Goal: Task Accomplishment & Management: Use online tool/utility

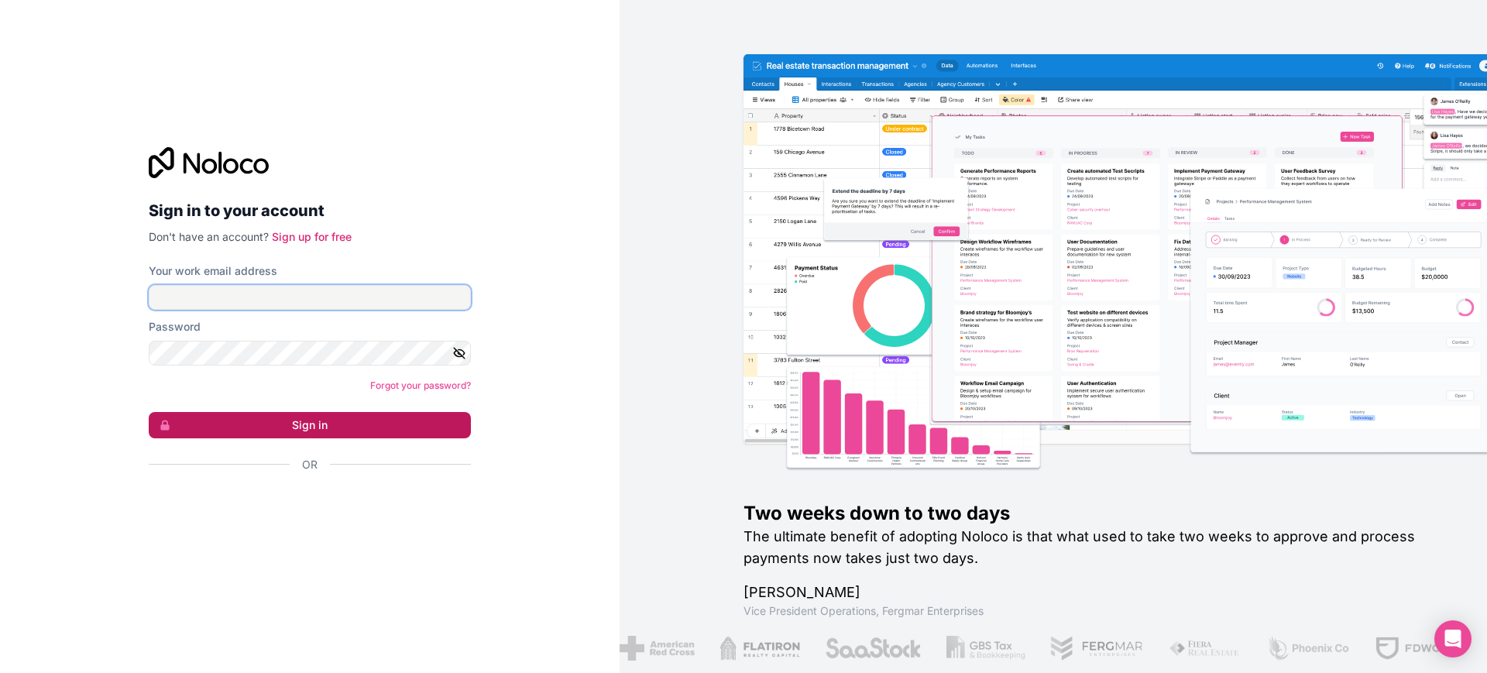
type input "**********"
click at [346, 424] on button "Sign in" at bounding box center [310, 425] width 322 height 26
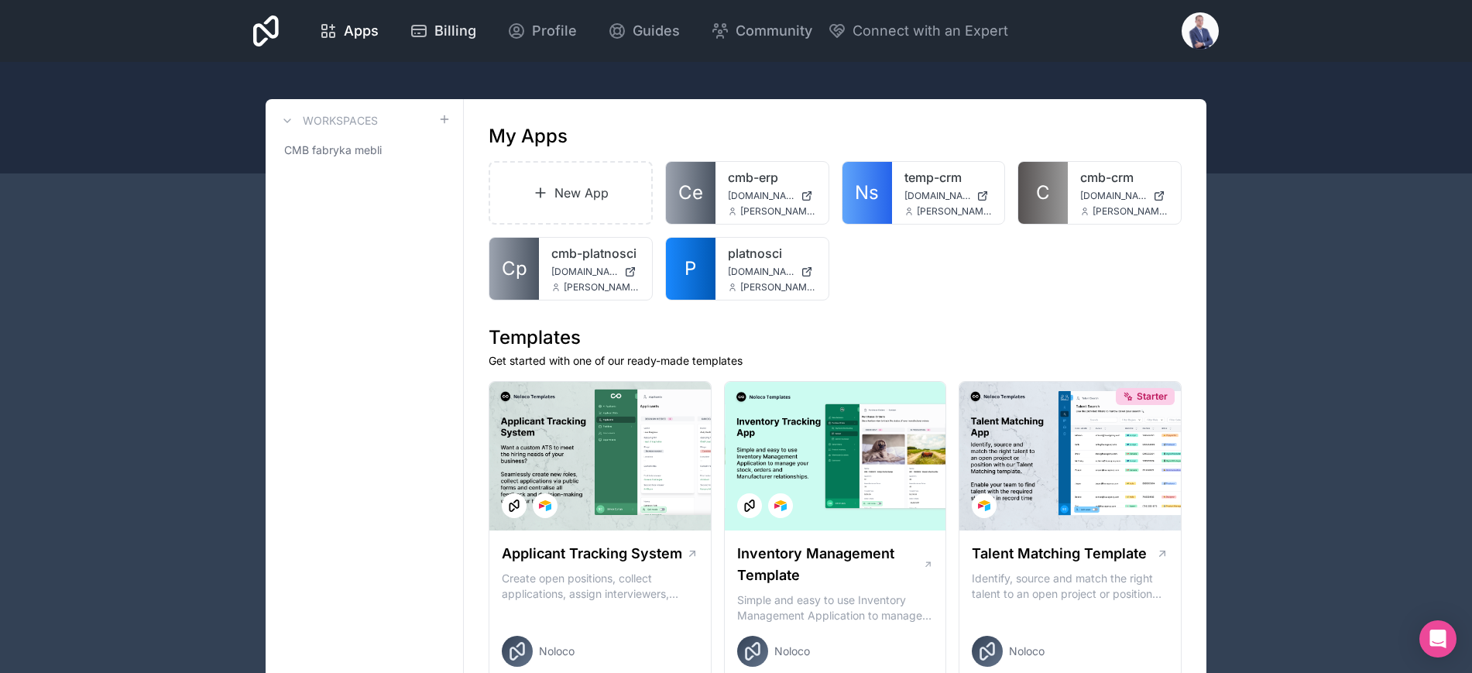
click at [458, 25] on span "Billing" at bounding box center [455, 31] width 42 height 22
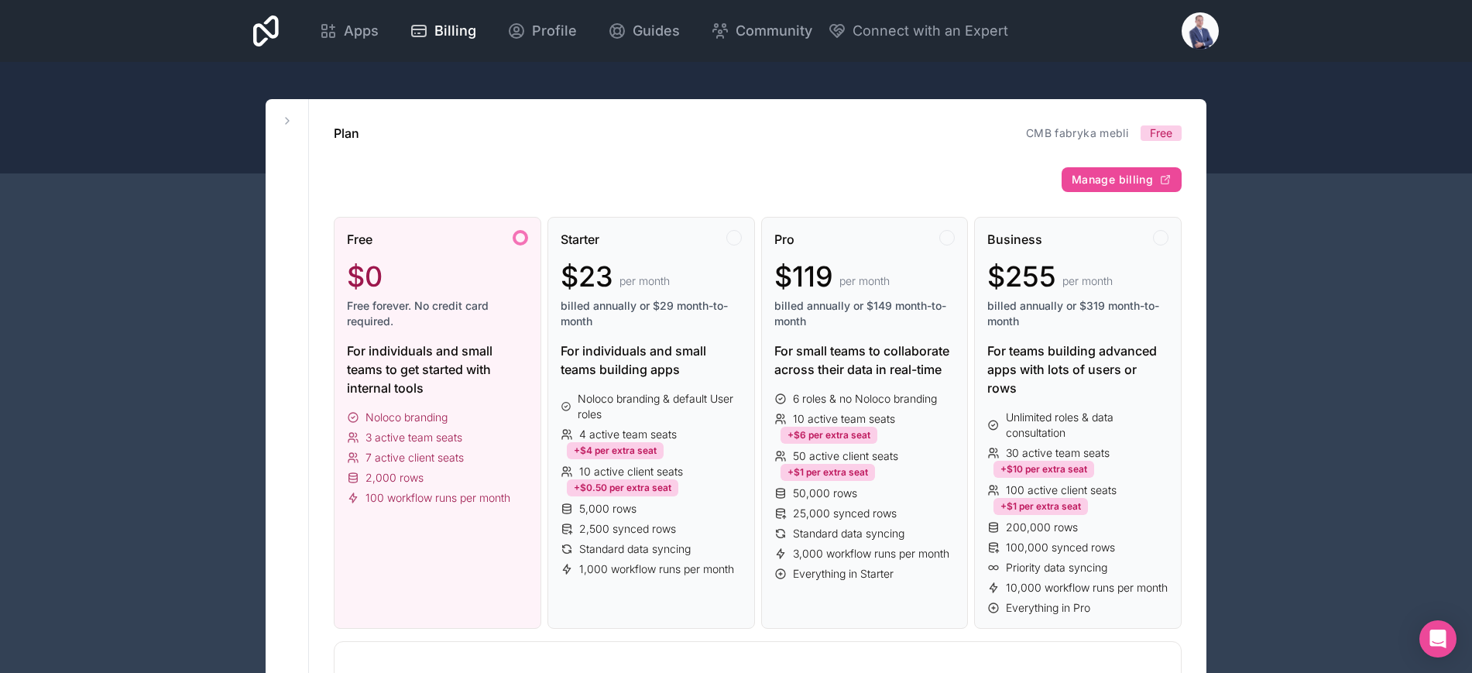
click at [525, 33] on div "Profile" at bounding box center [542, 31] width 70 height 22
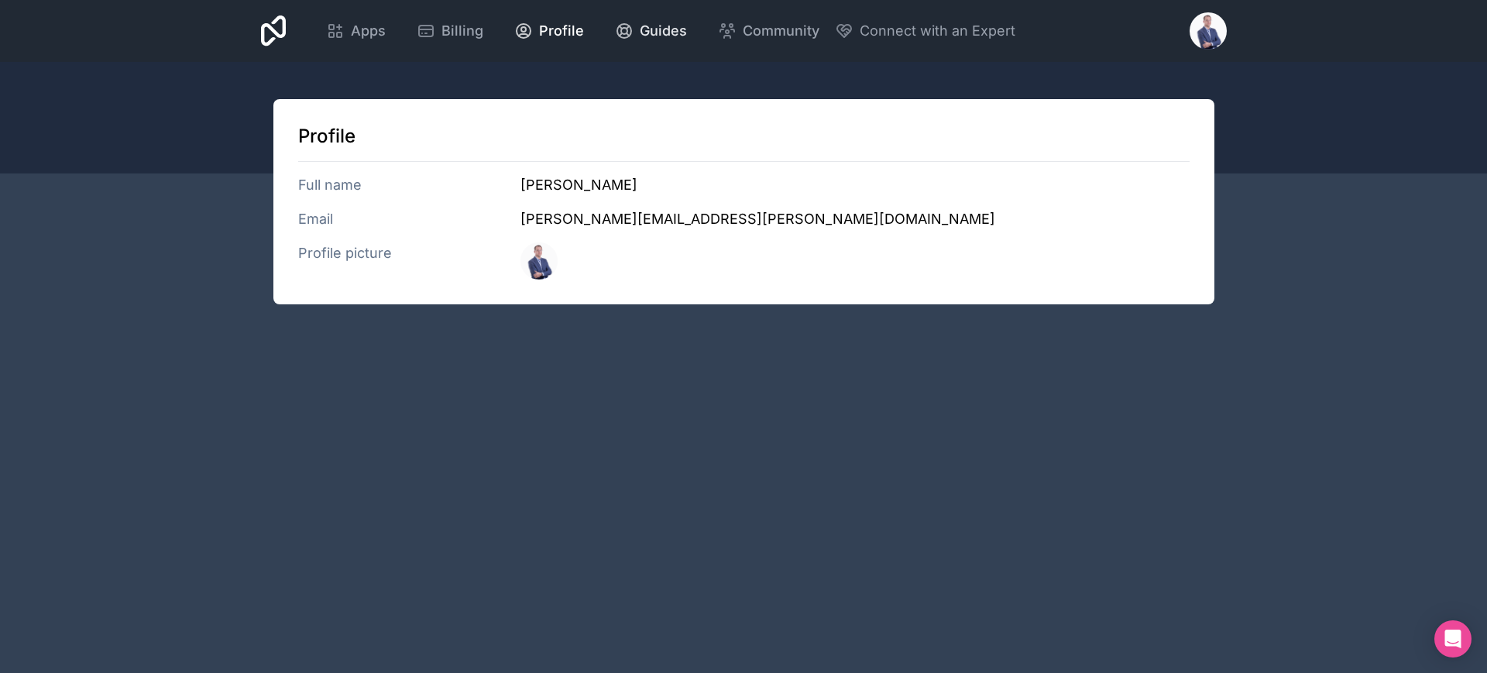
click at [648, 33] on span "Guides" at bounding box center [663, 31] width 47 height 22
click at [938, 33] on span "Connect with an Expert" at bounding box center [937, 31] width 156 height 22
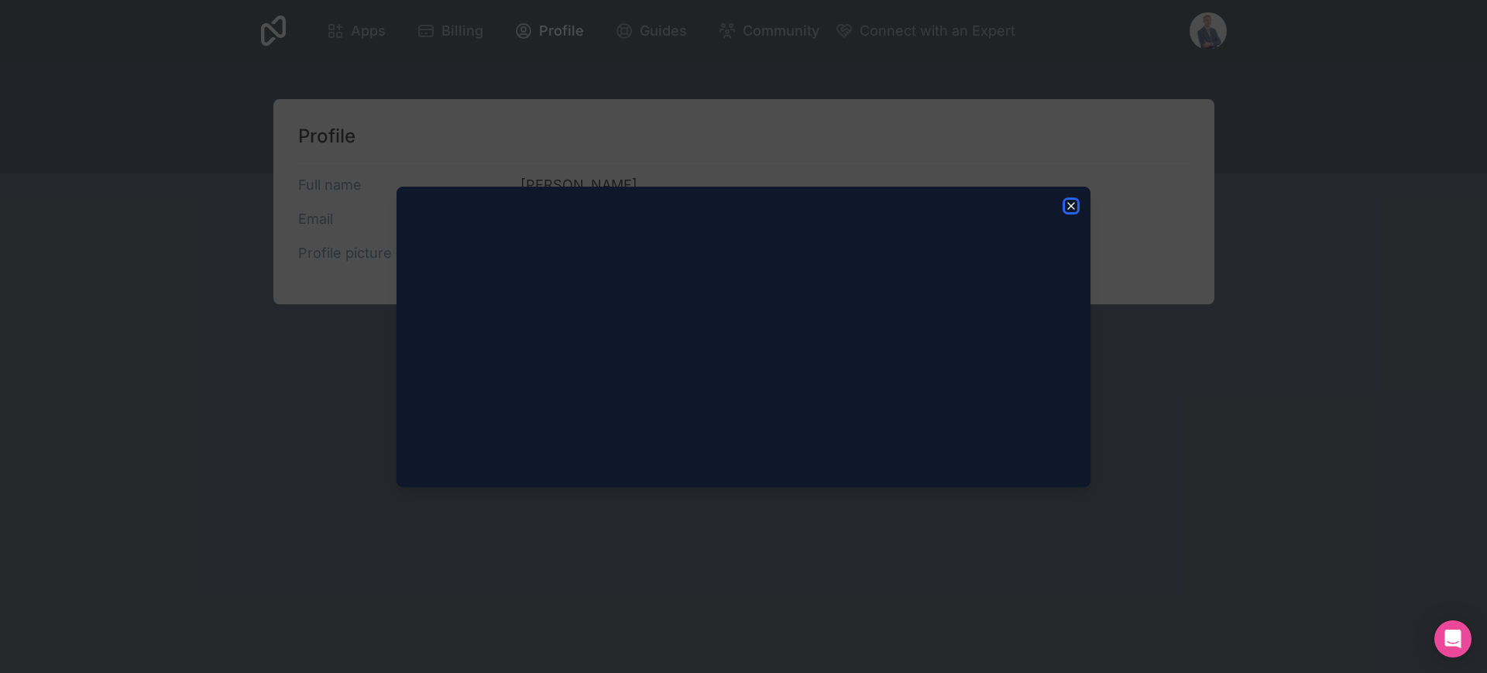
click at [1067, 207] on icon "button" at bounding box center [1071, 206] width 12 height 12
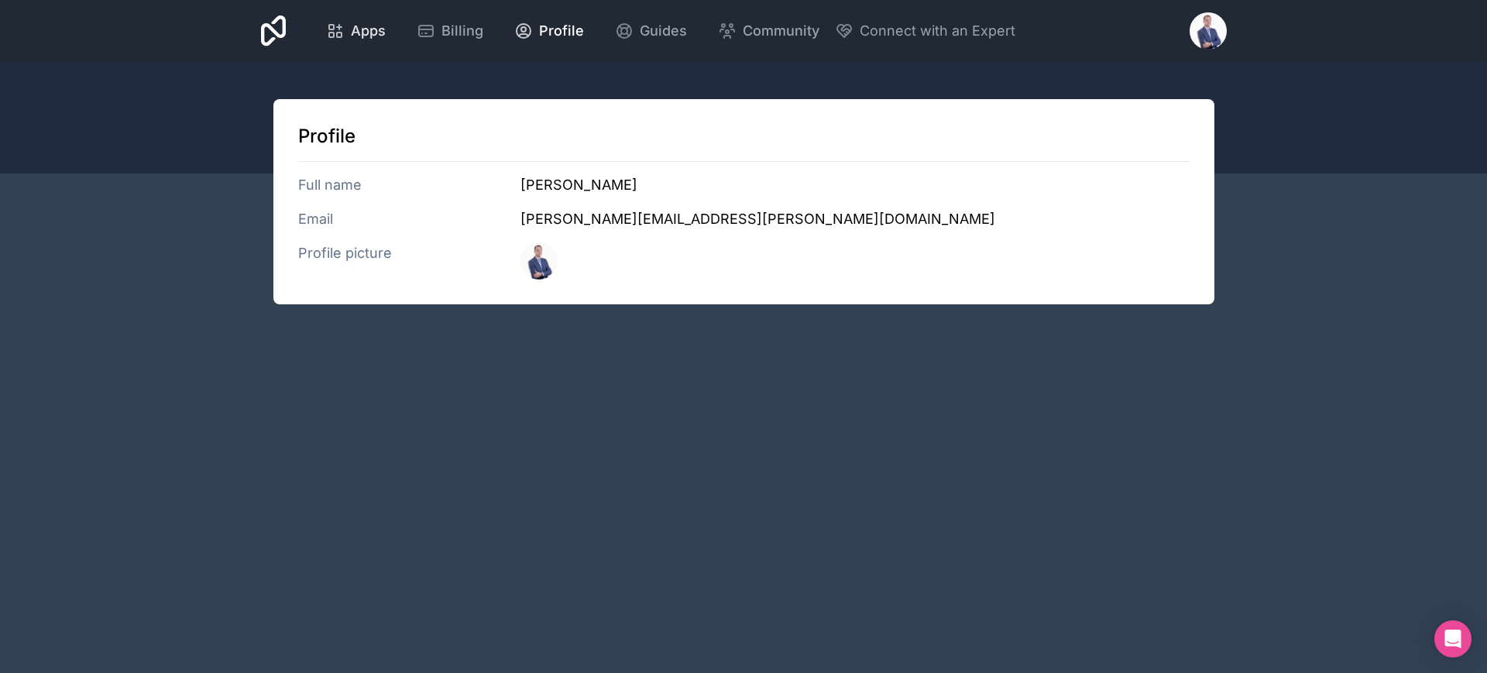
click at [366, 25] on span "Apps" at bounding box center [368, 31] width 35 height 22
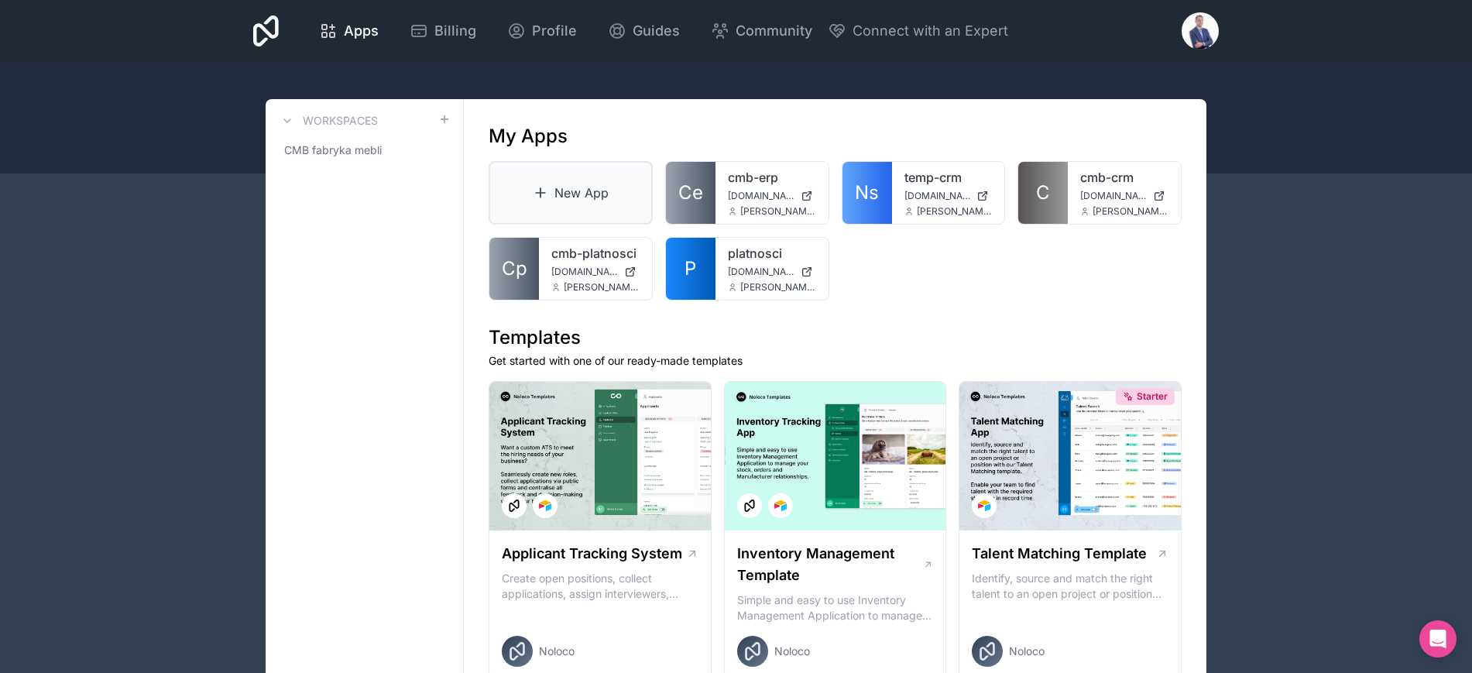
click at [574, 200] on link "New App" at bounding box center [571, 192] width 164 height 63
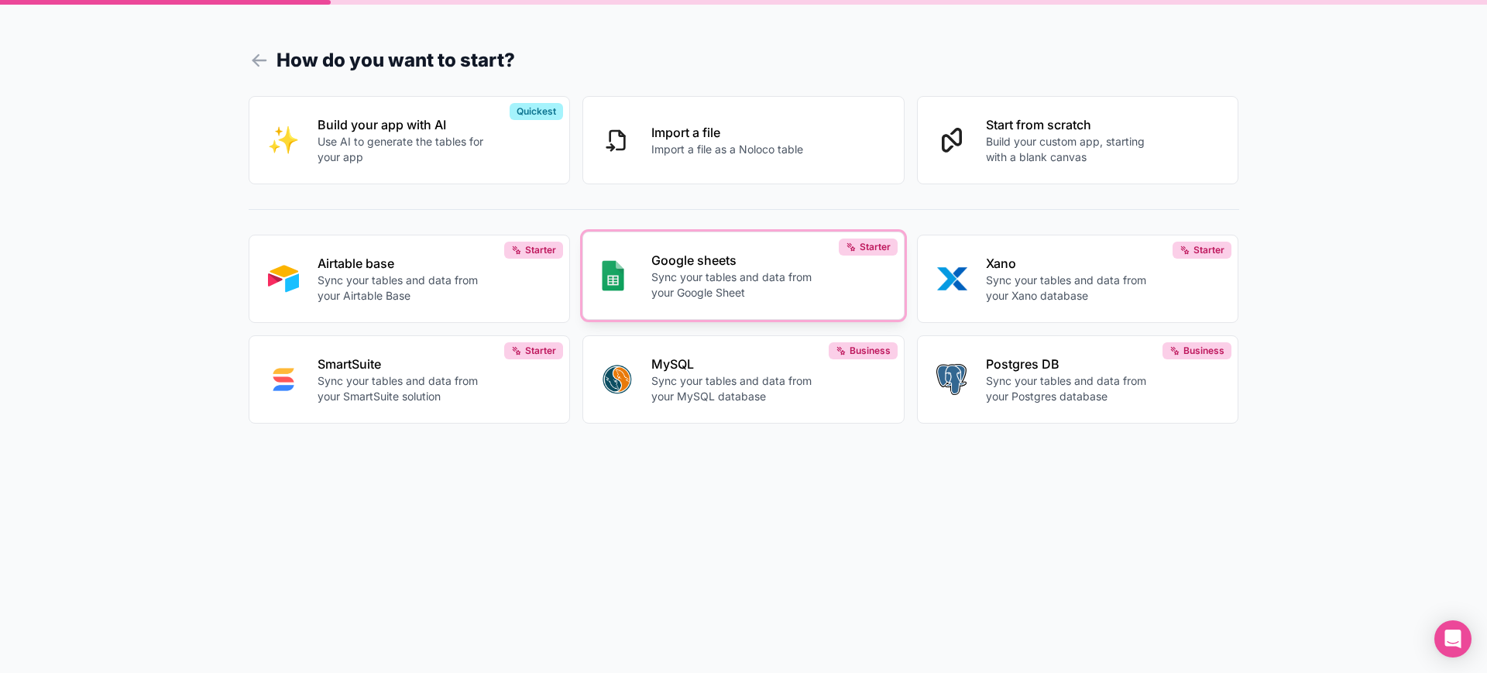
click at [750, 274] on p "Sync your tables and data from your Google Sheet" at bounding box center [737, 284] width 172 height 31
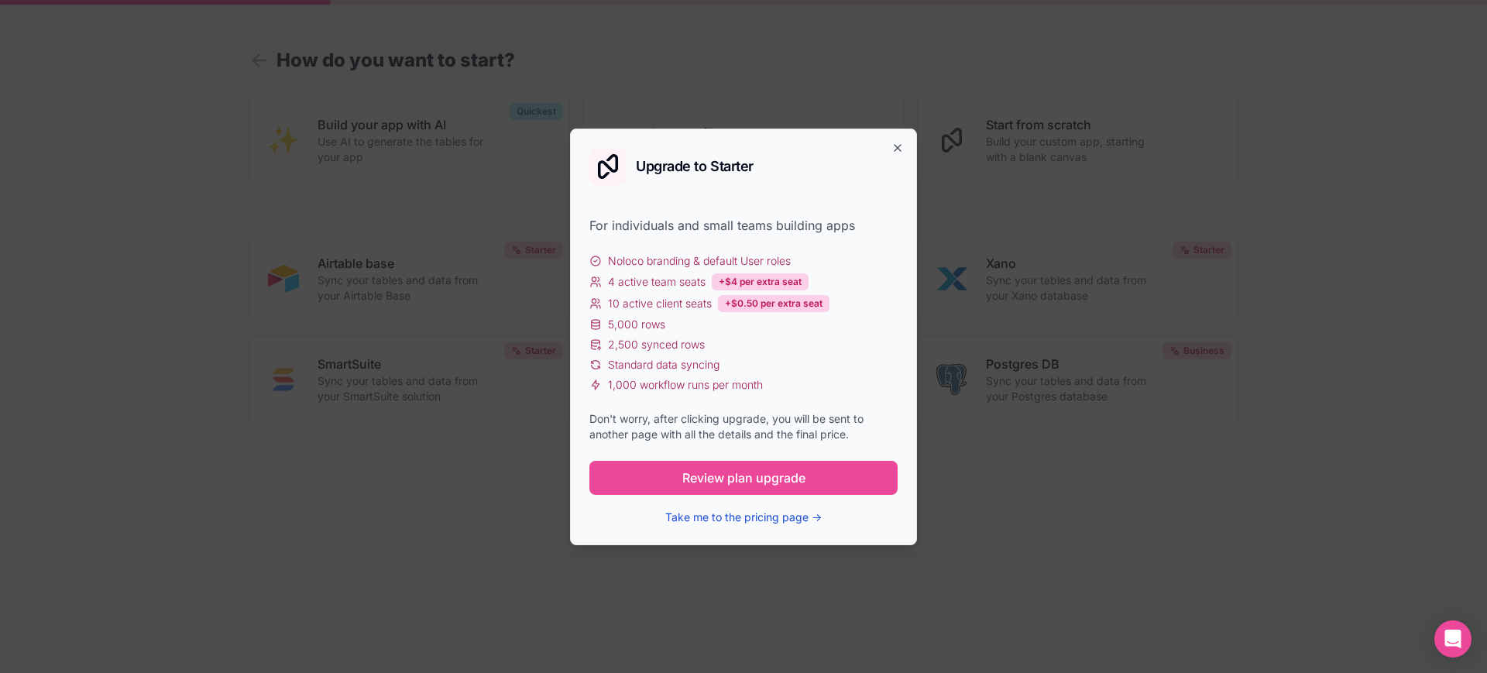
click at [753, 512] on button "Take me to the pricing page →" at bounding box center [743, 516] width 156 height 15
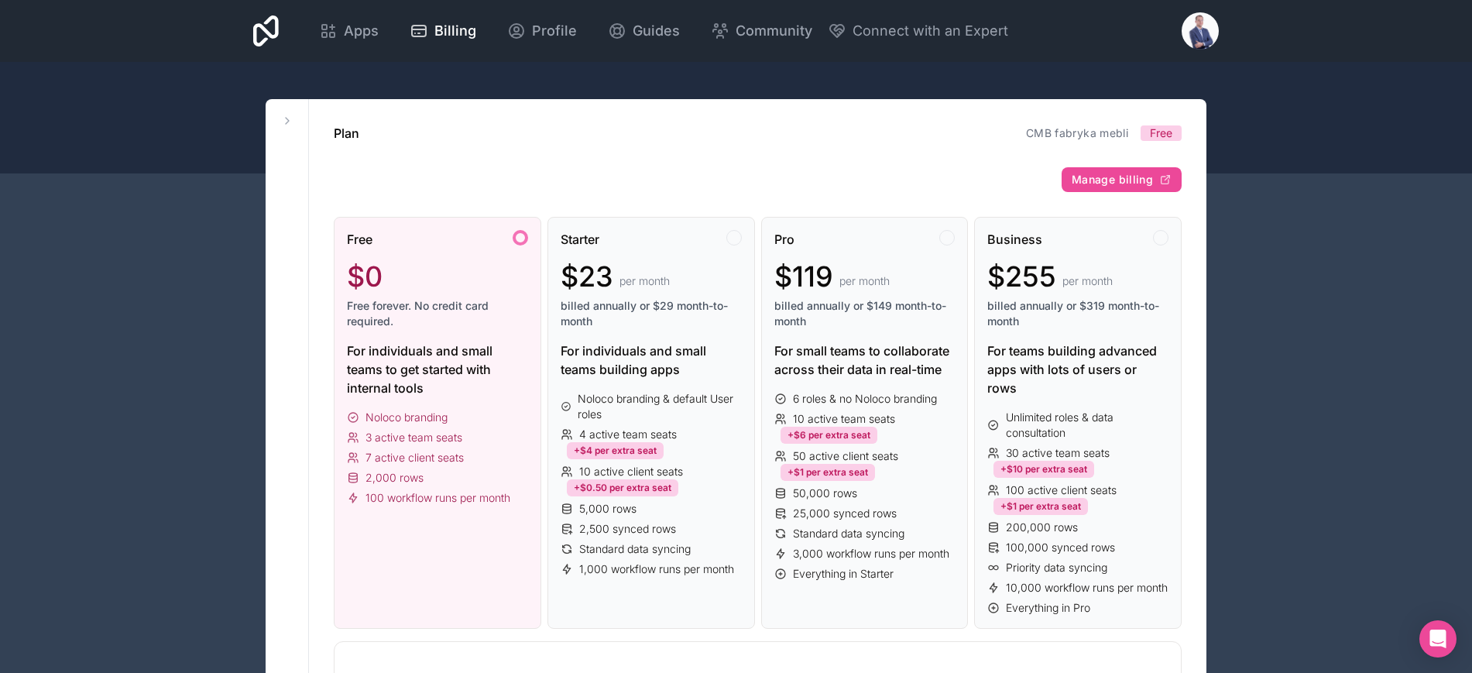
scroll to position [97, 0]
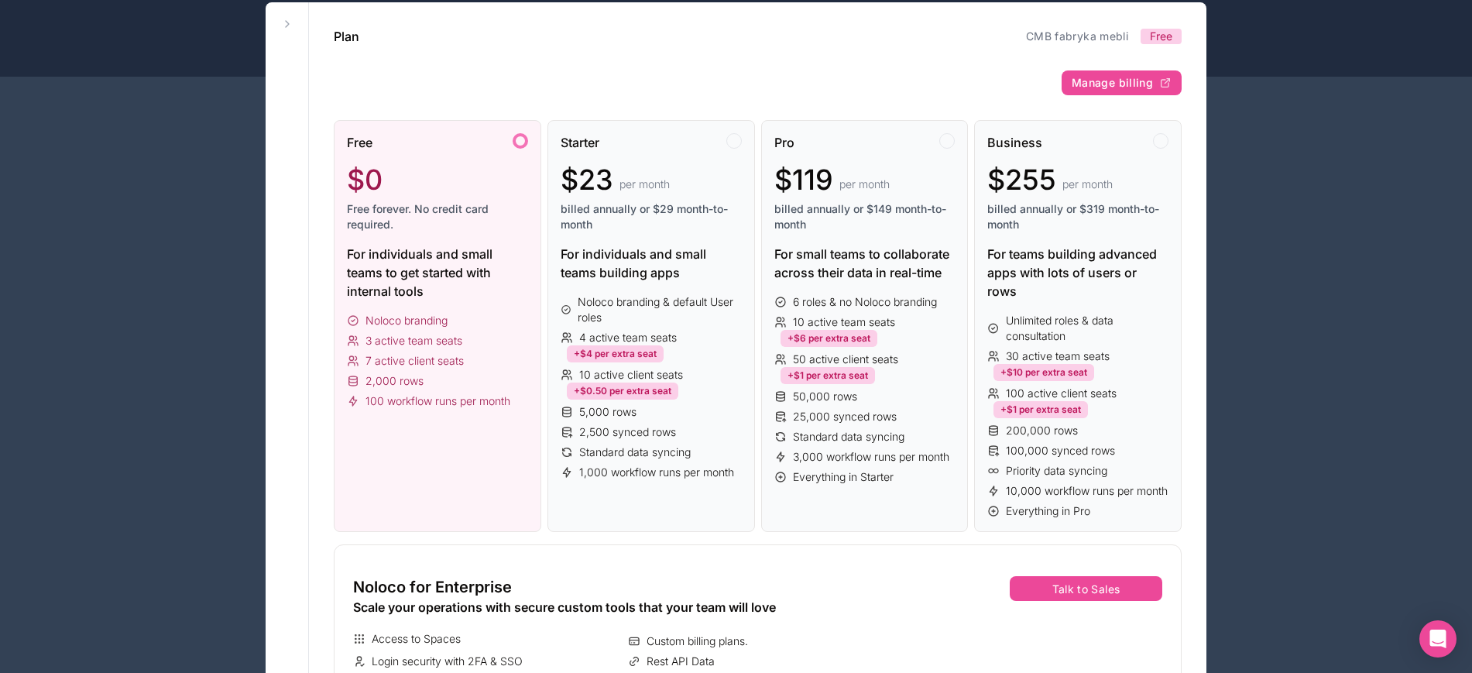
click at [192, 36] on div at bounding box center [736, 20] width 1472 height 111
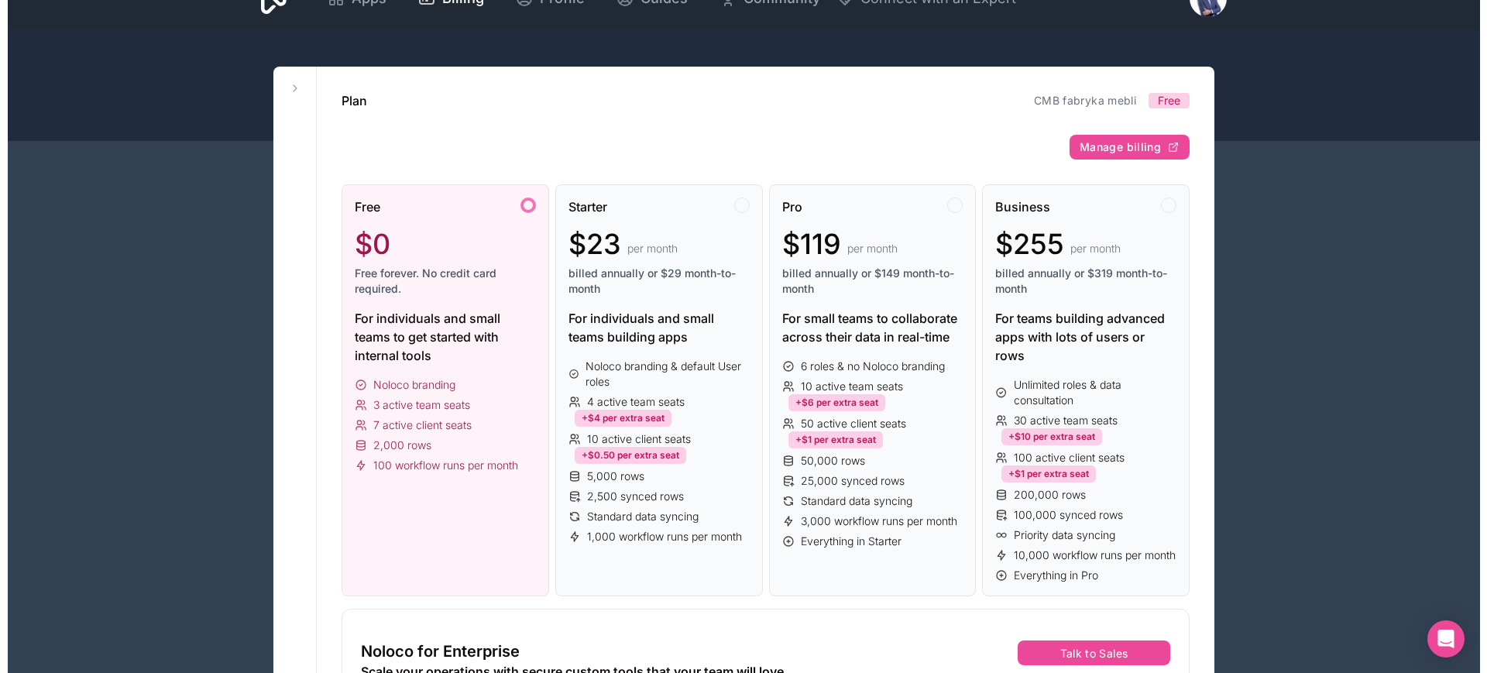
scroll to position [0, 0]
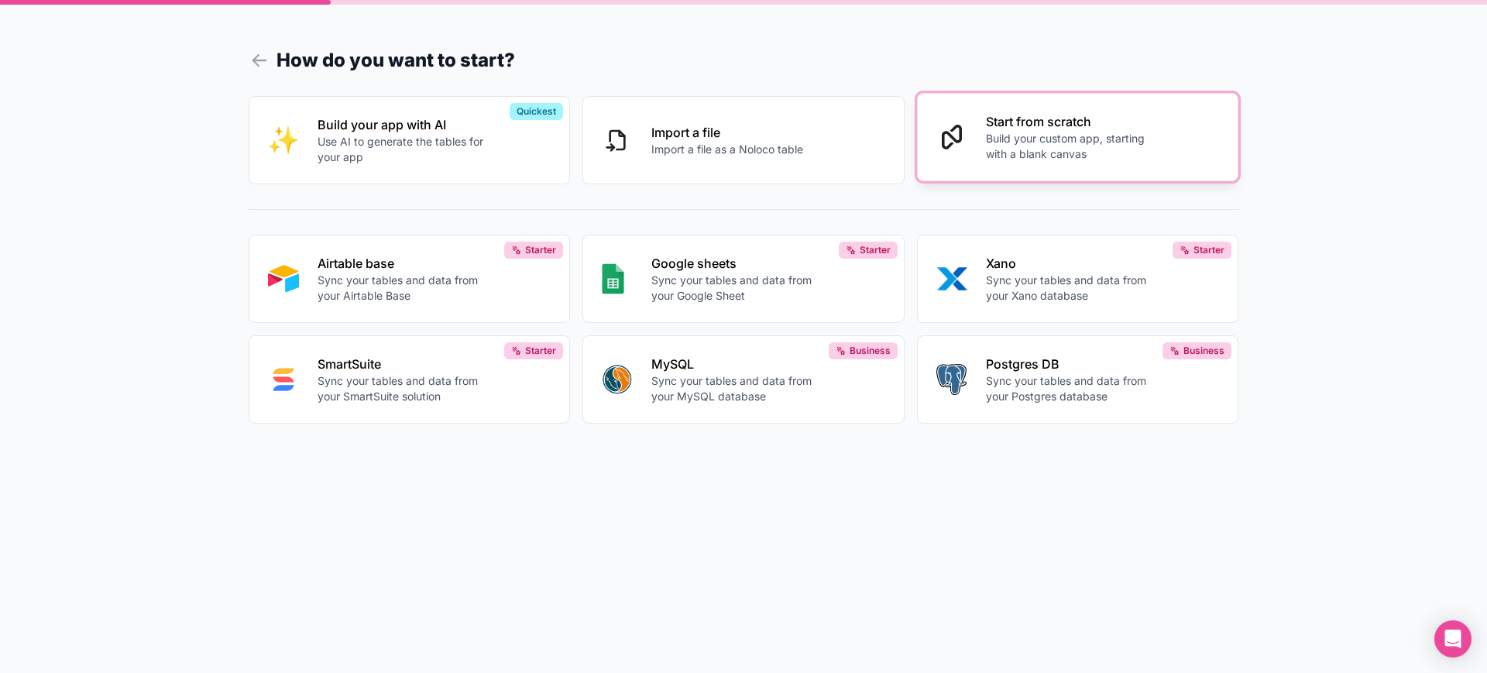
click at [1096, 132] on p "Build your custom app, starting with a blank canvas" at bounding box center [1072, 146] width 172 height 31
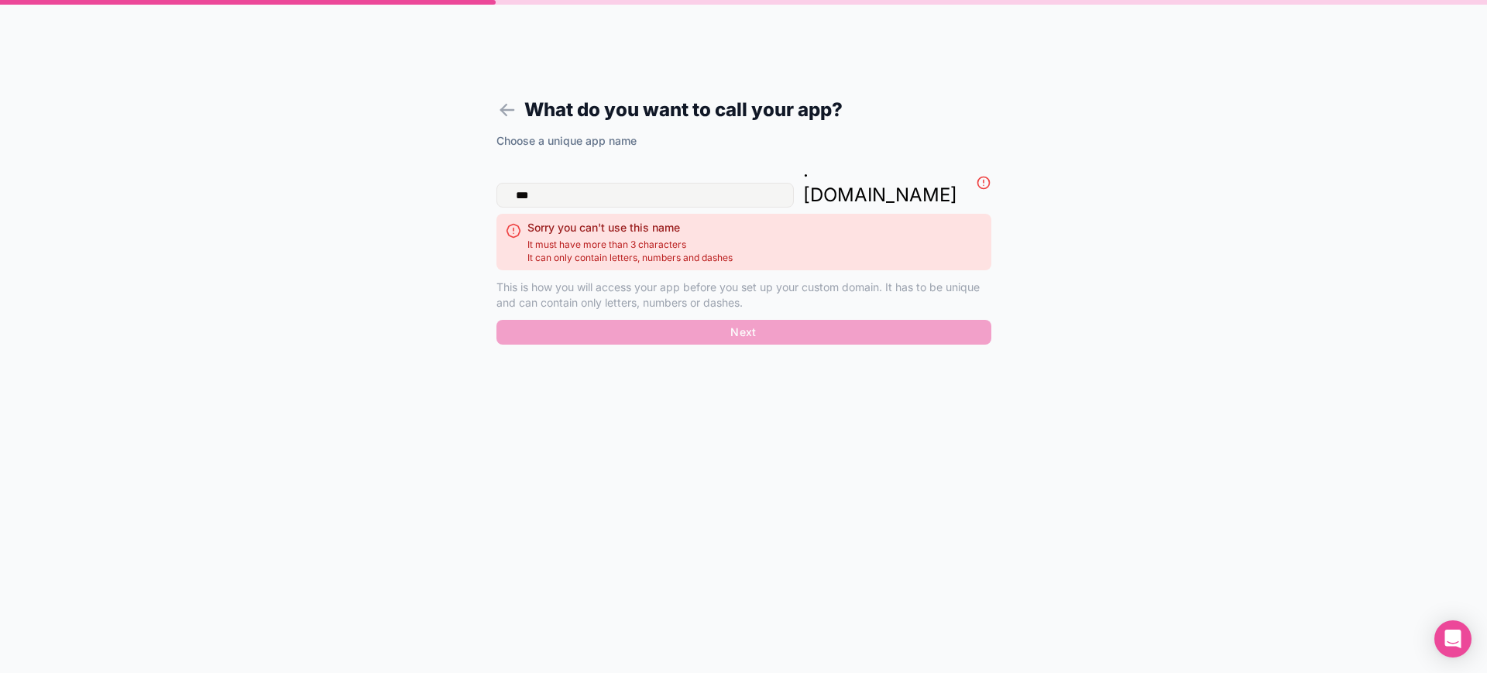
click at [530, 183] on input "***" at bounding box center [644, 195] width 297 height 25
type input "*"
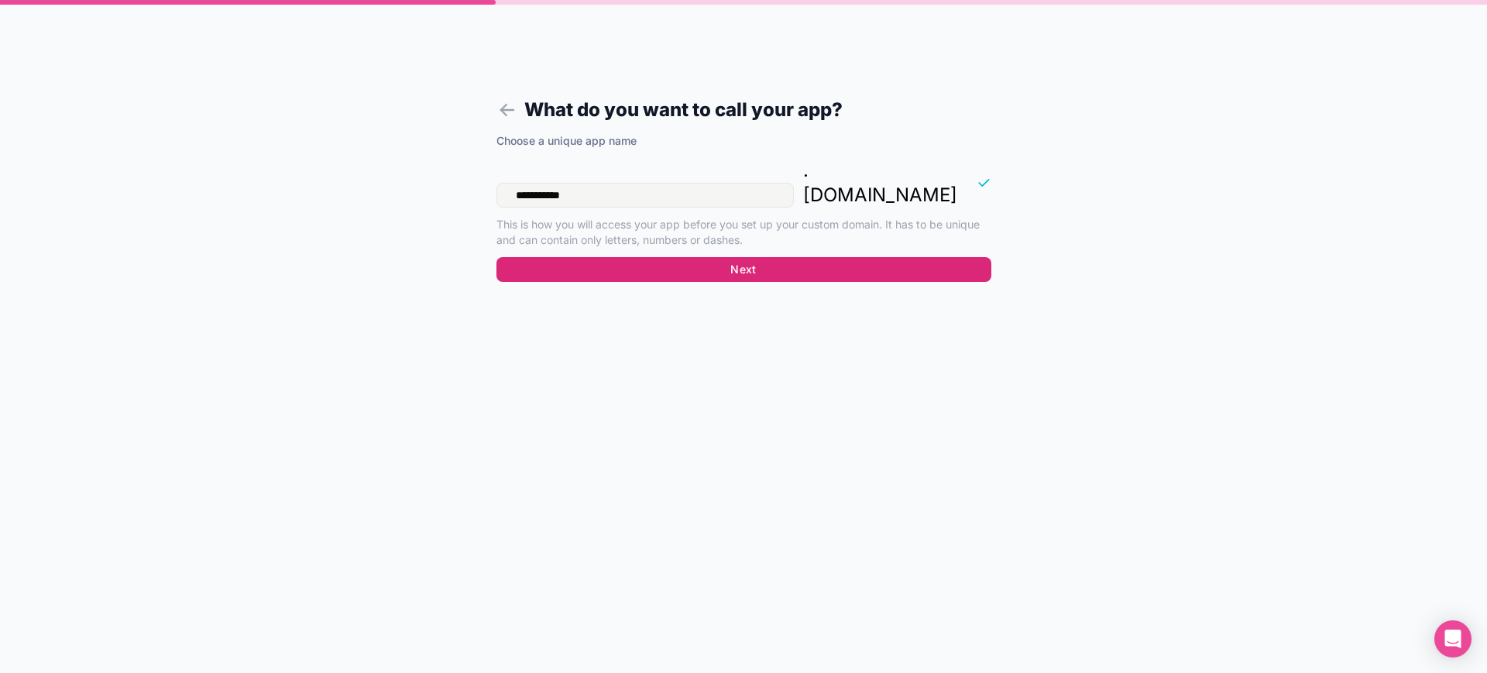
type input "**********"
click at [749, 257] on button "Next" at bounding box center [743, 269] width 495 height 25
